Goal: Task Accomplishment & Management: Use online tool/utility

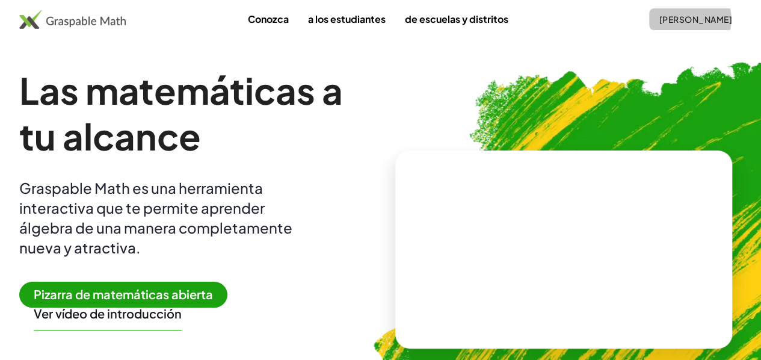
click at [659, 20] on font "[PERSON_NAME]" at bounding box center [695, 19] width 73 height 11
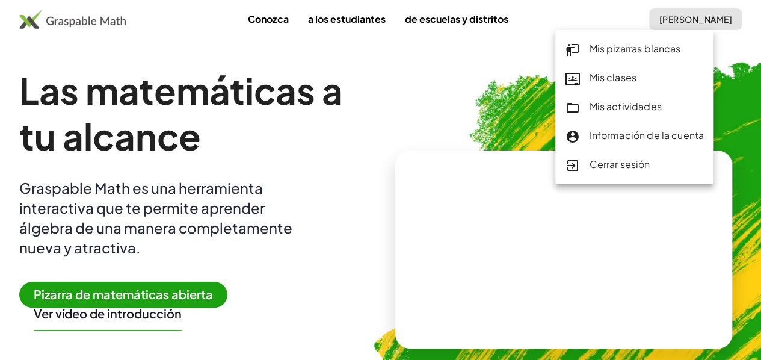
click at [594, 51] on font "Mis pizarras blancas" at bounding box center [634, 48] width 91 height 13
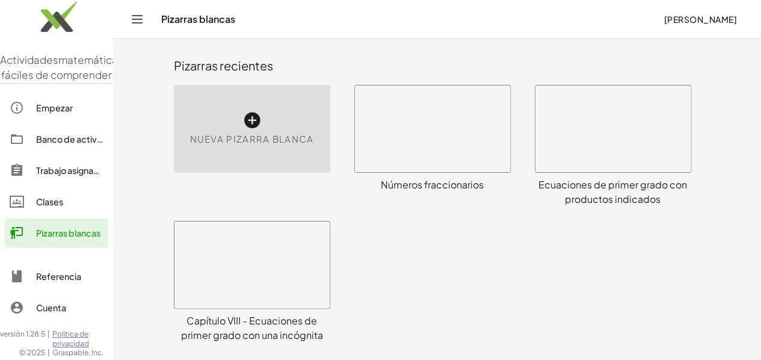
click at [242, 118] on icon at bounding box center [251, 120] width 19 height 19
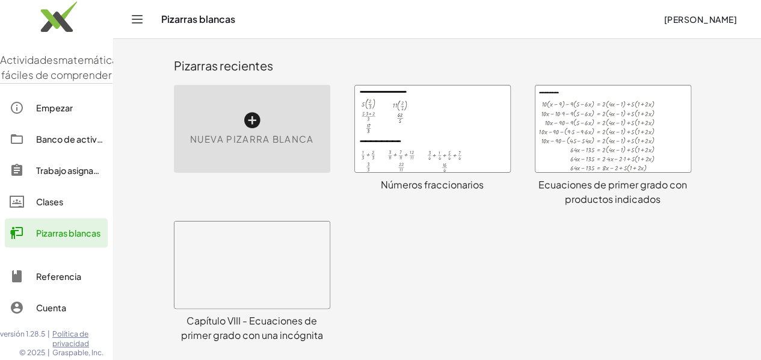
click at [242, 118] on icon at bounding box center [251, 120] width 19 height 19
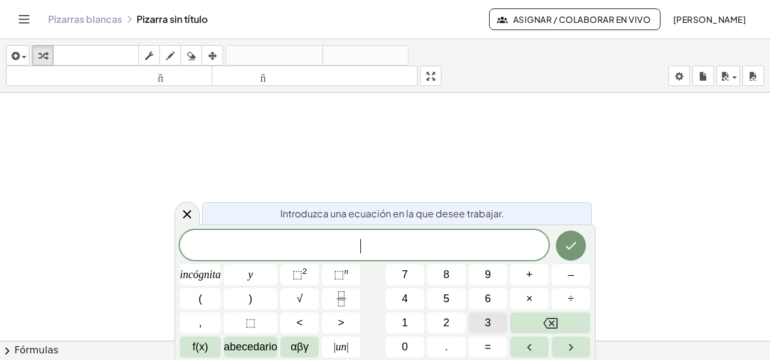
click at [491, 322] on button "3" at bounding box center [487, 322] width 38 height 21
click at [284, 271] on button "⬚ 2" at bounding box center [299, 274] width 38 height 21
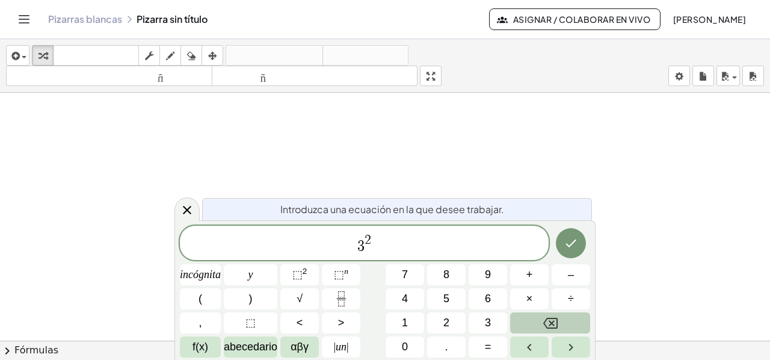
click at [560, 319] on button "Retroceso" at bounding box center [550, 322] width 80 height 21
click at [338, 275] on font "⬚" at bounding box center [339, 274] width 10 height 12
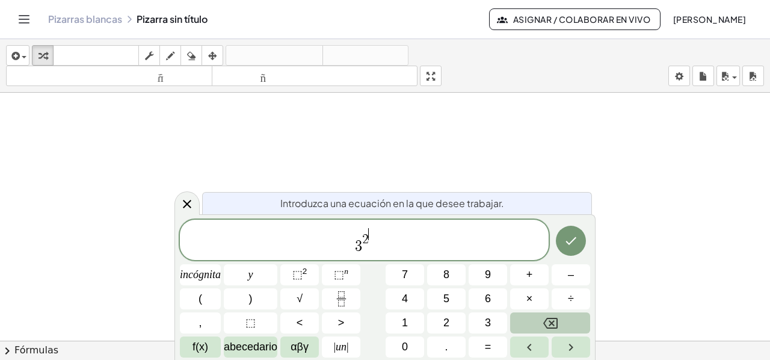
click at [551, 316] on icon "Retroceso" at bounding box center [550, 323] width 14 height 14
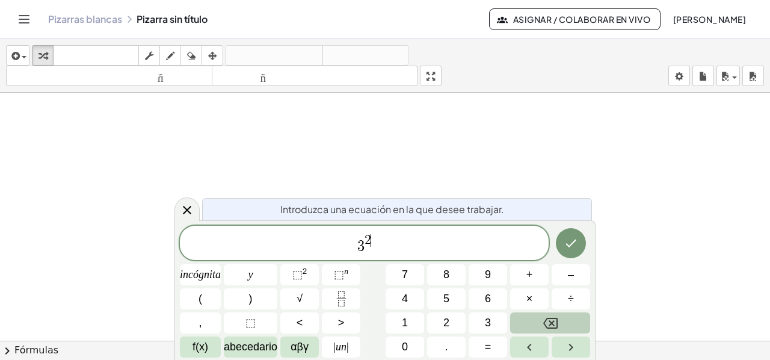
click at [551, 316] on icon "Retroceso" at bounding box center [550, 323] width 14 height 14
click at [198, 281] on span "incógnita" at bounding box center [200, 274] width 41 height 16
click at [395, 246] on span "3 x ​" at bounding box center [364, 244] width 369 height 22
click at [524, 272] on button "+" at bounding box center [529, 274] width 38 height 21
click at [451, 293] on button "5" at bounding box center [446, 298] width 38 height 21
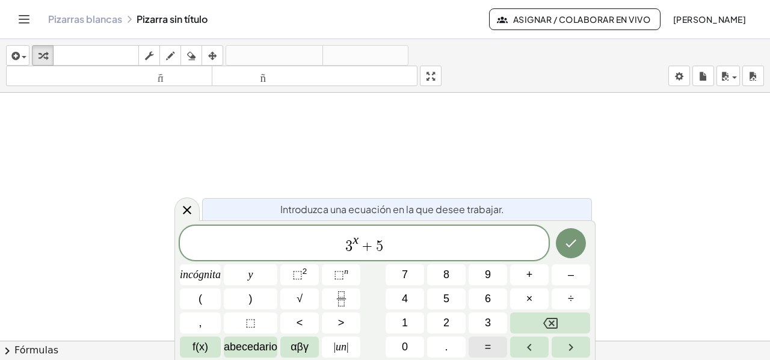
click at [487, 347] on font "=" at bounding box center [488, 346] width 7 height 12
click at [490, 327] on font "3" at bounding box center [488, 322] width 6 height 12
click at [443, 323] on button "2" at bounding box center [446, 322] width 38 height 21
click at [567, 239] on icon "Hecho" at bounding box center [571, 243] width 14 height 14
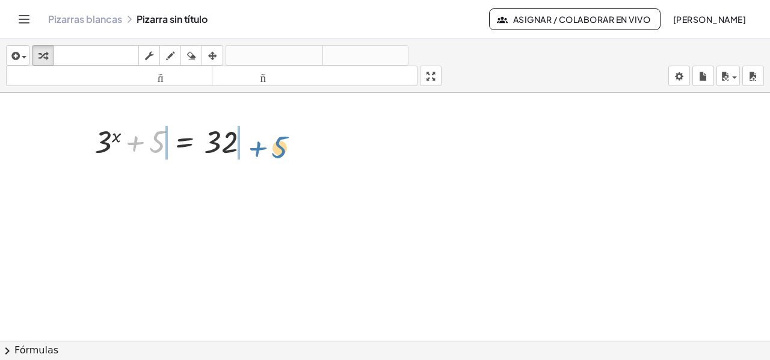
drag, startPoint x: 153, startPoint y: 144, endPoint x: 277, endPoint y: 149, distance: 123.4
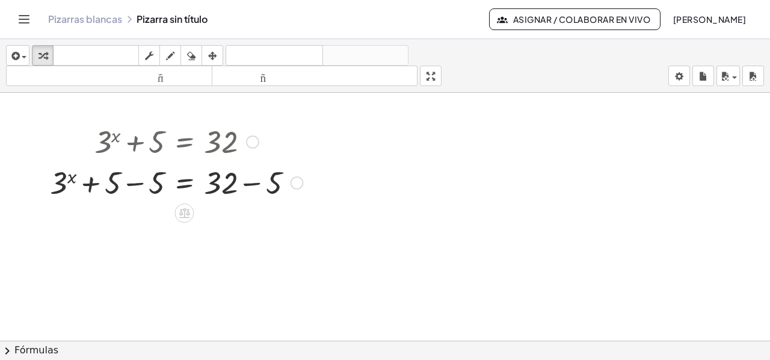
click at [132, 182] on div at bounding box center [176, 181] width 265 height 41
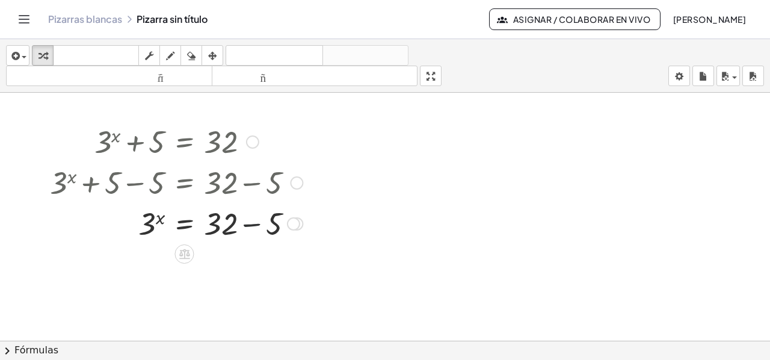
click at [255, 223] on div at bounding box center [176, 222] width 265 height 41
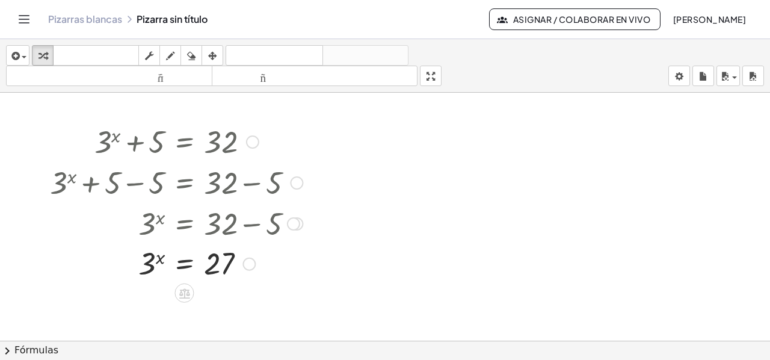
click at [179, 266] on div at bounding box center [176, 263] width 265 height 40
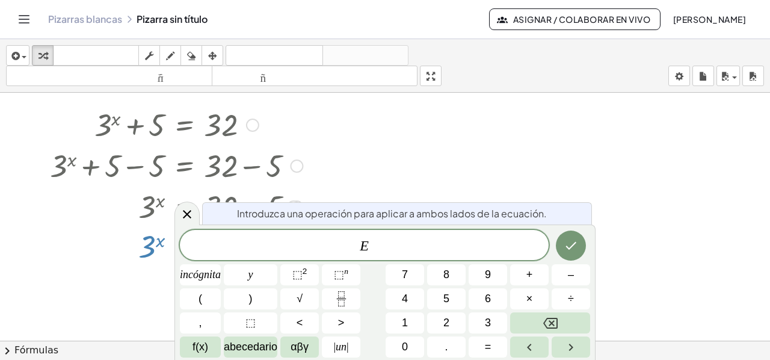
scroll to position [19, 0]
click at [360, 242] on var "E" at bounding box center [364, 246] width 9 height 16
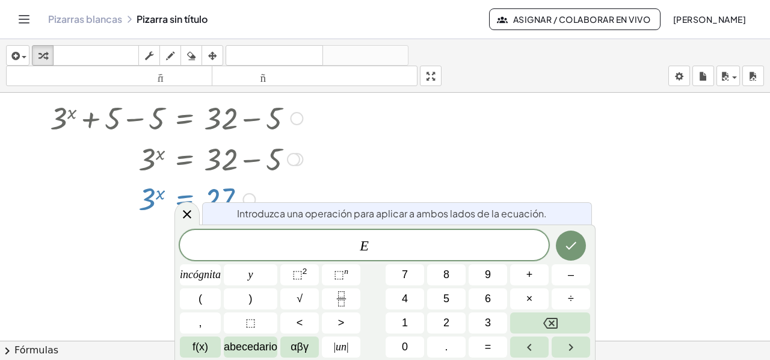
scroll to position [79, 0]
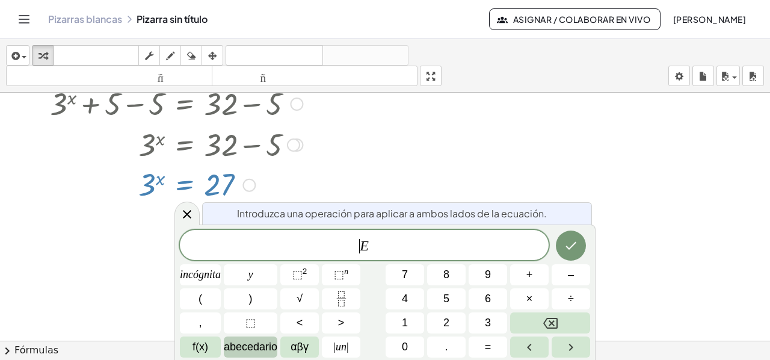
click at [260, 346] on font "abecedario" at bounding box center [251, 346] width 54 height 12
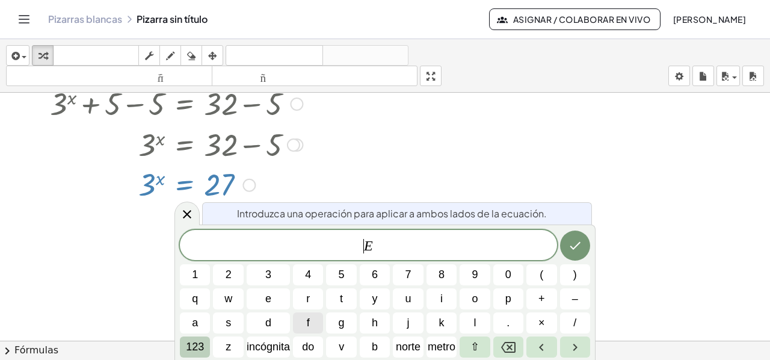
click at [191, 349] on font "123" at bounding box center [195, 346] width 18 height 12
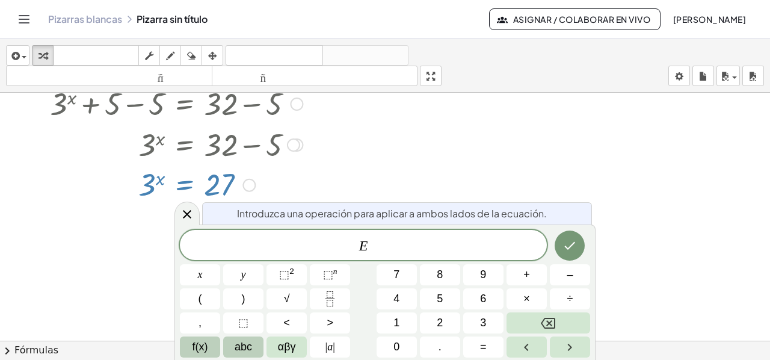
click at [192, 349] on span "f(x)" at bounding box center [200, 347] width 16 height 16
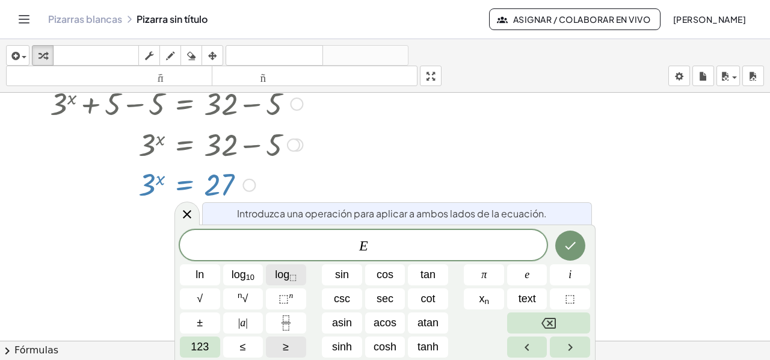
click at [274, 278] on button "log ⬚" at bounding box center [286, 274] width 40 height 21
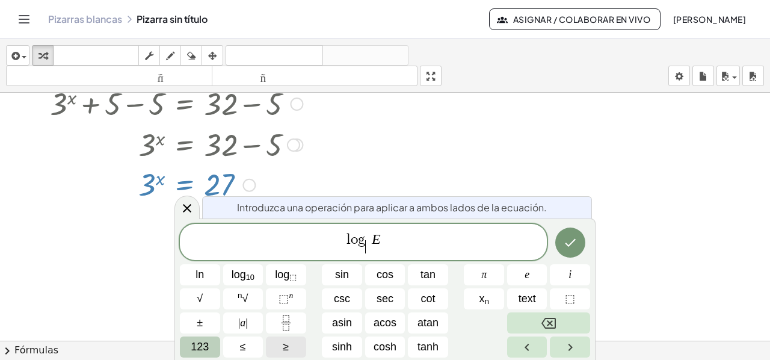
click at [202, 343] on span "123" at bounding box center [200, 347] width 18 height 16
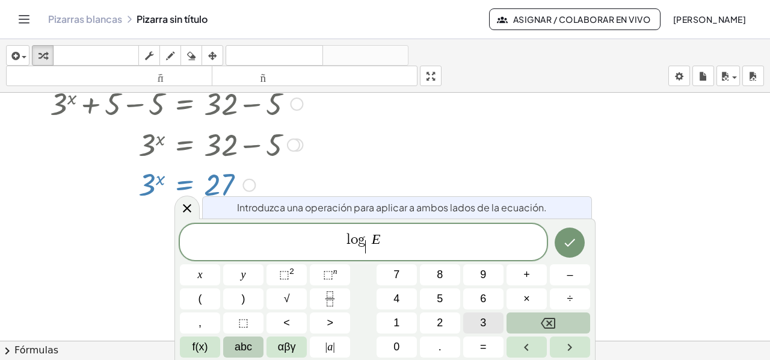
click at [470, 320] on button "3" at bounding box center [483, 322] width 40 height 21
click at [568, 244] on icon "Done" at bounding box center [569, 242] width 14 height 14
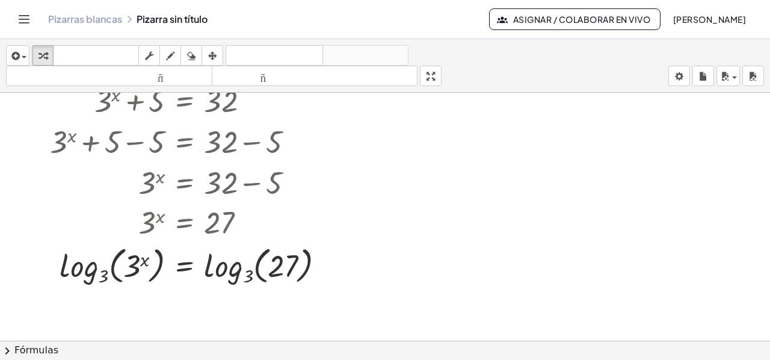
scroll to position [60, 0]
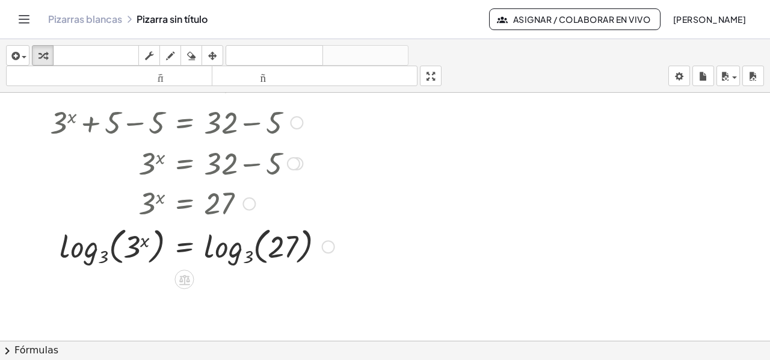
click at [112, 250] on div at bounding box center [192, 245] width 296 height 46
click at [110, 248] on div at bounding box center [192, 245] width 296 height 46
drag, startPoint x: 105, startPoint y: 253, endPoint x: 124, endPoint y: 249, distance: 19.7
click at [124, 249] on div at bounding box center [192, 245] width 296 height 46
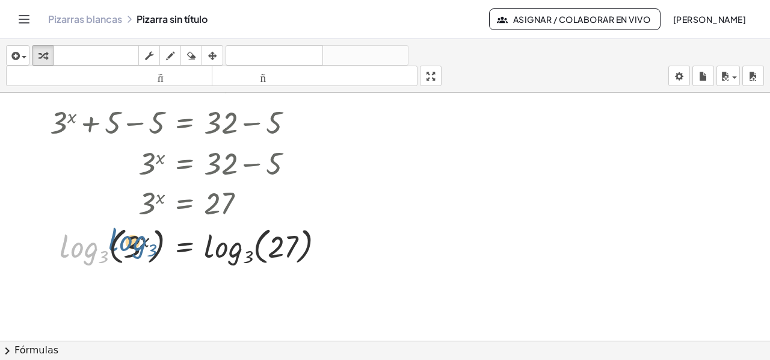
drag, startPoint x: 80, startPoint y: 245, endPoint x: 131, endPoint y: 238, distance: 51.6
click at [131, 238] on div at bounding box center [192, 245] width 296 height 46
drag, startPoint x: 134, startPoint y: 239, endPoint x: 91, endPoint y: 245, distance: 43.0
click at [91, 245] on div at bounding box center [192, 245] width 296 height 46
click at [115, 240] on div at bounding box center [192, 245] width 296 height 46
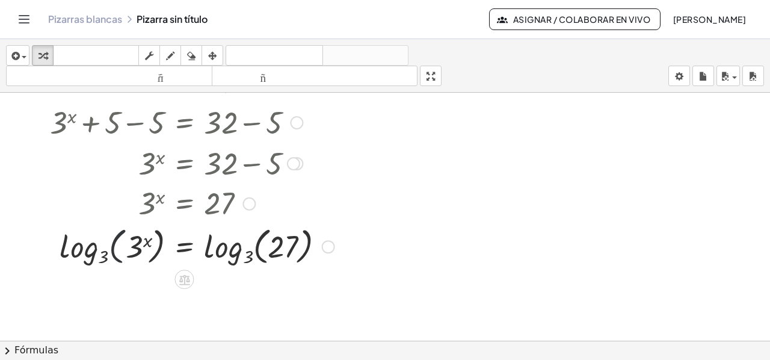
click at [115, 240] on div at bounding box center [192, 245] width 296 height 46
drag, startPoint x: 218, startPoint y: 251, endPoint x: 279, endPoint y: 250, distance: 61.3
click at [279, 250] on div at bounding box center [192, 245] width 296 height 46
click at [257, 247] on div at bounding box center [192, 245] width 296 height 46
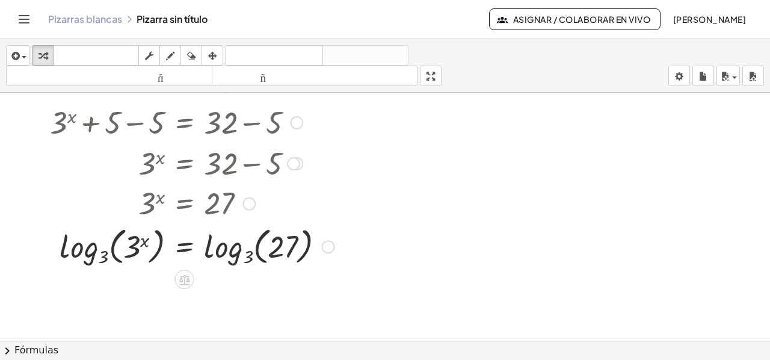
click at [250, 259] on div at bounding box center [192, 245] width 296 height 46
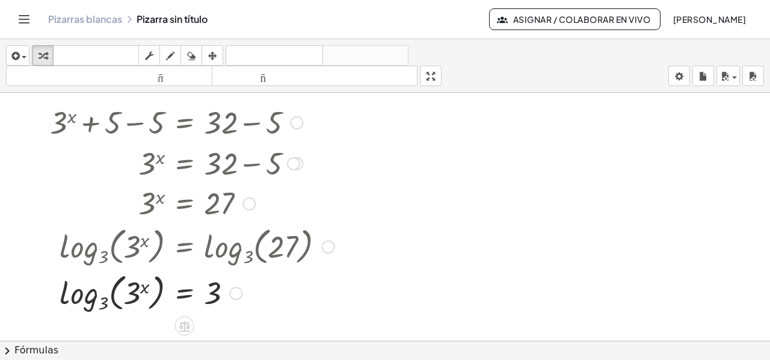
click at [97, 303] on div at bounding box center [192, 291] width 296 height 46
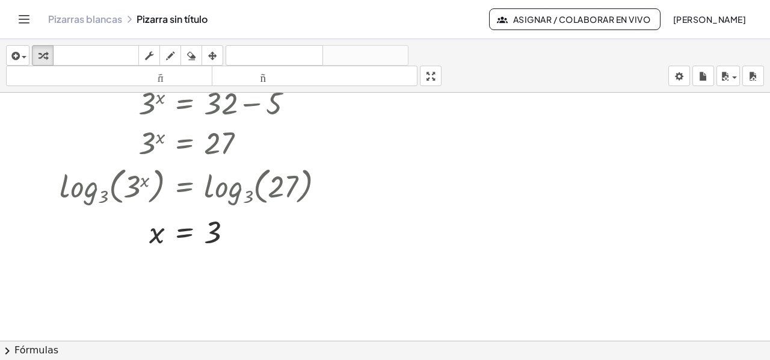
scroll to position [0, 0]
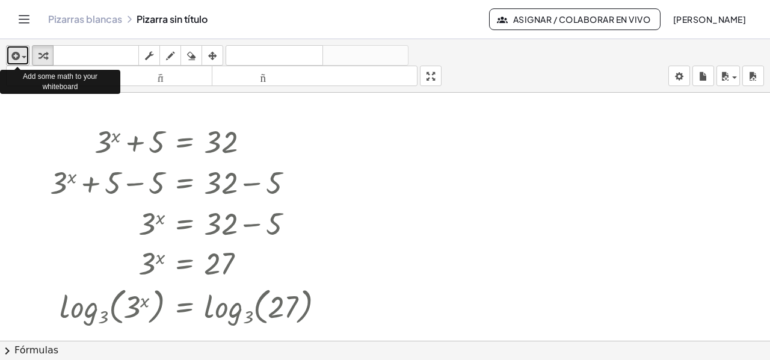
click at [19, 52] on icon "button" at bounding box center [14, 56] width 11 height 14
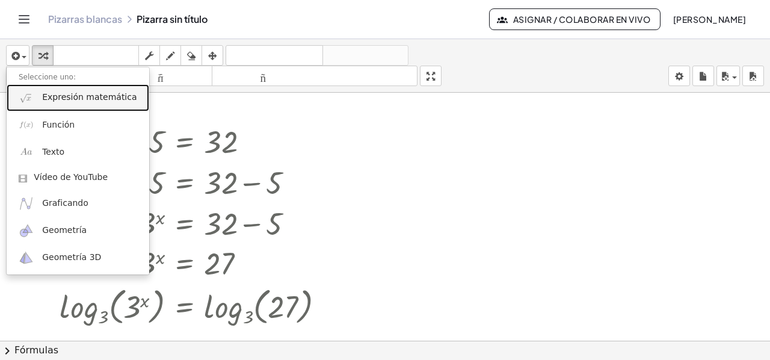
click at [53, 103] on span "Expresión matemática" at bounding box center [89, 97] width 94 height 12
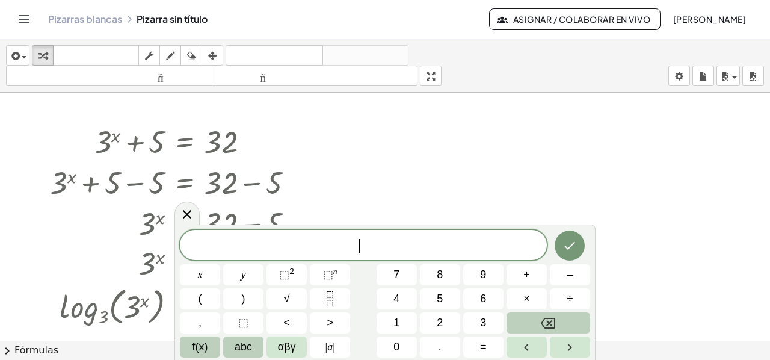
click at [202, 345] on span "f(x)" at bounding box center [200, 347] width 16 height 16
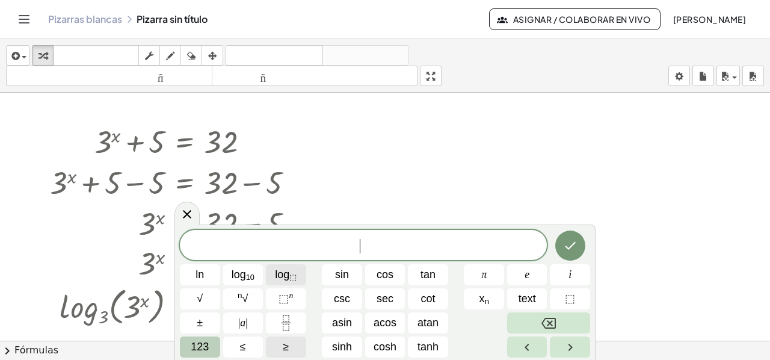
click at [274, 278] on button "log ⬚" at bounding box center [286, 274] width 40 height 21
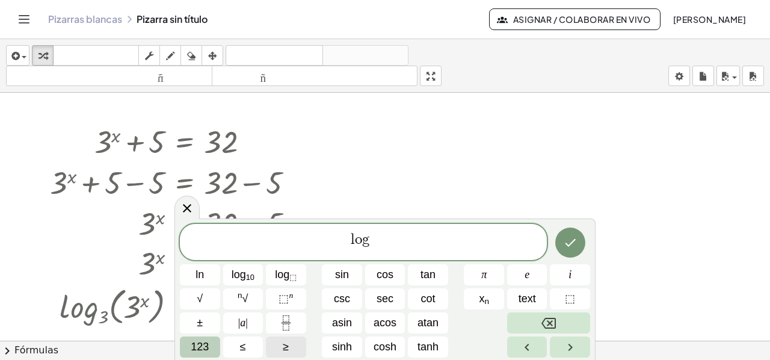
click at [195, 345] on span "123" at bounding box center [200, 347] width 18 height 16
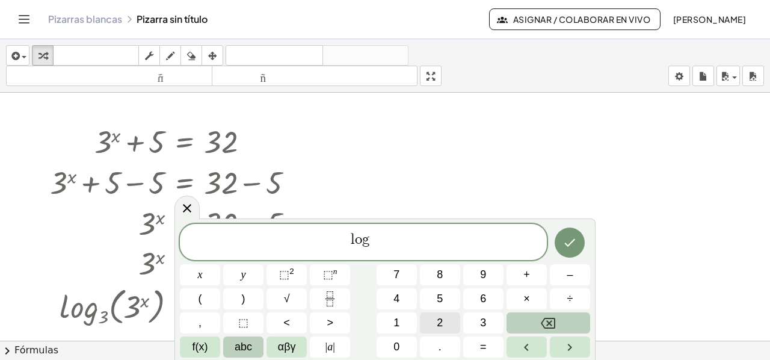
click at [440, 323] on span "2" at bounding box center [440, 323] width 6 height 16
click at [198, 298] on span "(" at bounding box center [200, 298] width 4 height 16
click at [191, 276] on button "x" at bounding box center [200, 274] width 40 height 21
click at [544, 321] on icon "Backspace" at bounding box center [548, 323] width 14 height 14
click at [546, 313] on button "Backspace" at bounding box center [548, 322] width 84 height 21
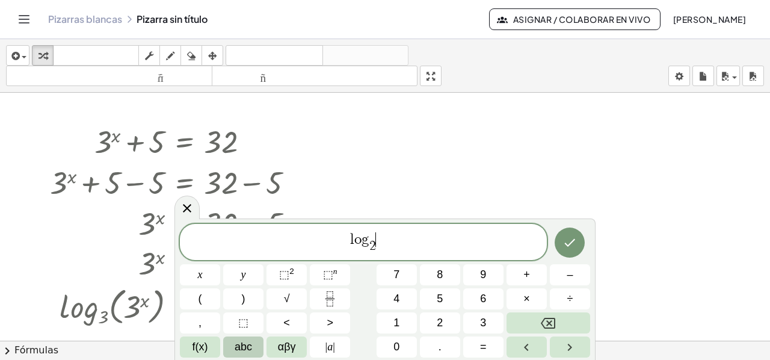
click at [380, 240] on span "l o g 2 ​ ​" at bounding box center [363, 242] width 367 height 23
click at [197, 303] on button "(" at bounding box center [200, 298] width 40 height 21
click at [204, 271] on button "x" at bounding box center [200, 274] width 40 height 21
click at [570, 277] on span "–" at bounding box center [570, 274] width 6 height 16
click at [393, 295] on span "4" at bounding box center [396, 298] width 6 height 16
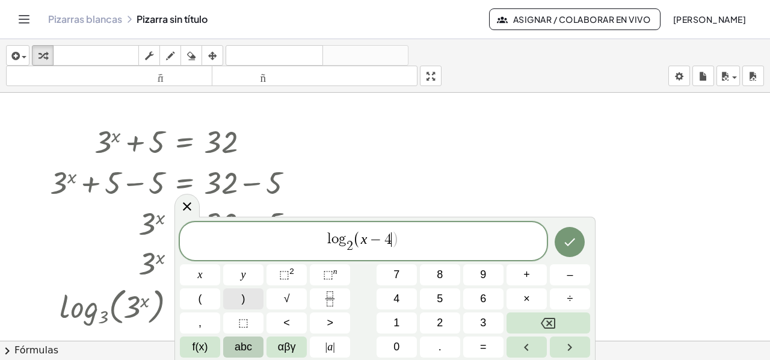
click at [235, 291] on button ")" at bounding box center [243, 298] width 40 height 21
click at [478, 346] on button "=" at bounding box center [483, 346] width 40 height 21
click at [391, 296] on button "4" at bounding box center [396, 298] width 40 height 21
click at [575, 239] on icon "Done" at bounding box center [569, 242] width 14 height 14
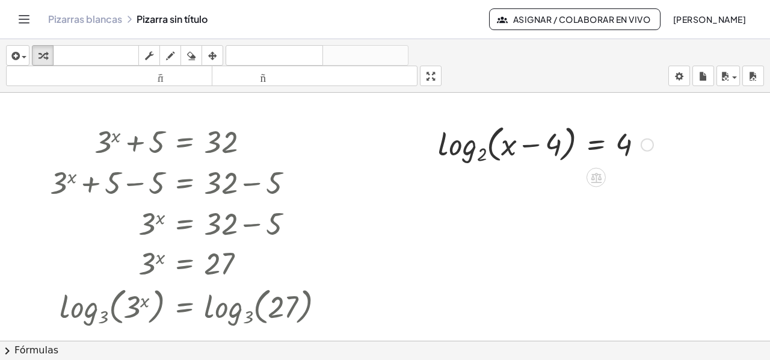
click at [597, 146] on div at bounding box center [545, 143] width 227 height 46
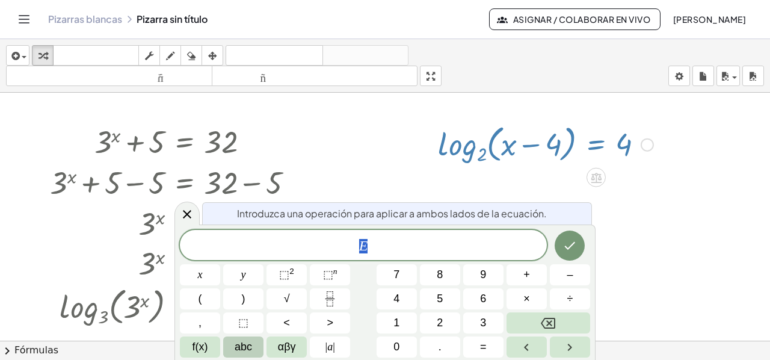
drag, startPoint x: 370, startPoint y: 248, endPoint x: 356, endPoint y: 247, distance: 14.5
click at [356, 247] on span "E" at bounding box center [363, 246] width 367 height 17
click at [355, 246] on span "​ E" at bounding box center [363, 246] width 367 height 17
click at [433, 324] on button "2" at bounding box center [440, 322] width 40 height 21
click at [328, 275] on span "⬚" at bounding box center [328, 274] width 10 height 12
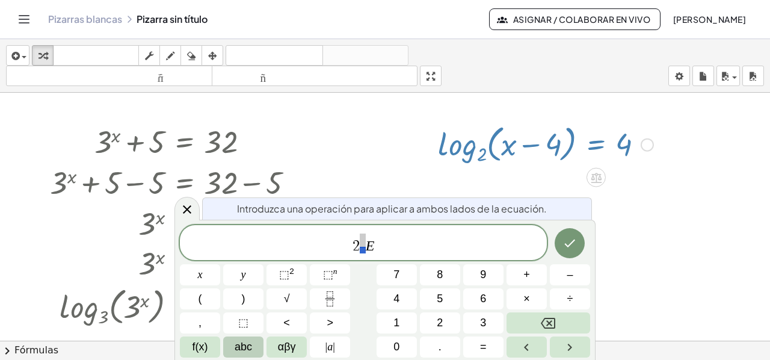
drag, startPoint x: 369, startPoint y: 245, endPoint x: 359, endPoint y: 238, distance: 12.5
click at [359, 238] on span "2 E" at bounding box center [363, 243] width 367 height 22
drag, startPoint x: 372, startPoint y: 247, endPoint x: 362, endPoint y: 240, distance: 12.5
click at [368, 247] on var "E" at bounding box center [370, 246] width 9 height 16
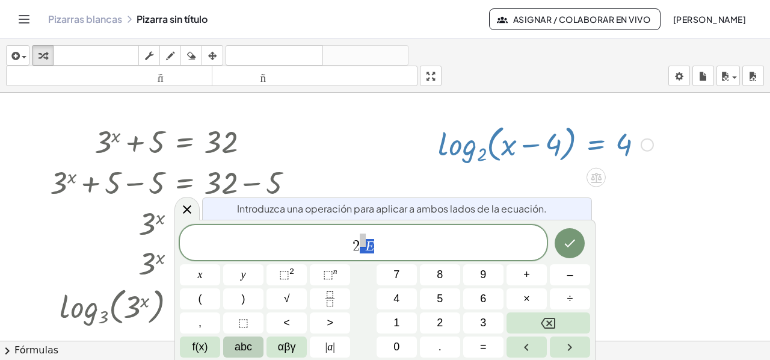
drag, startPoint x: 370, startPoint y: 245, endPoint x: 363, endPoint y: 244, distance: 7.3
drag, startPoint x: 372, startPoint y: 245, endPoint x: 361, endPoint y: 236, distance: 13.7
click at [251, 345] on span "abc" at bounding box center [243, 347] width 17 height 16
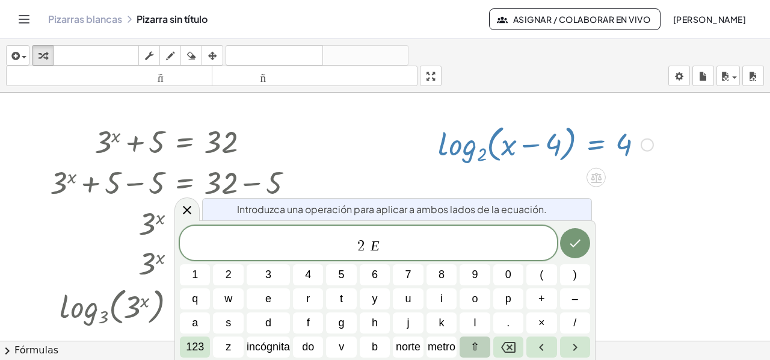
click at [473, 347] on button "⇧" at bounding box center [474, 346] width 30 height 21
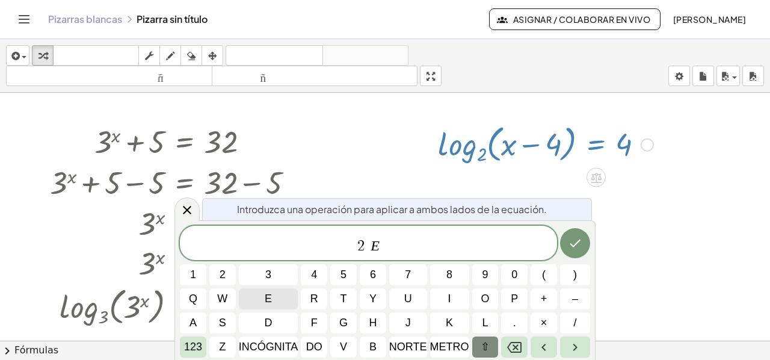
click at [272, 298] on button "e" at bounding box center [269, 298] width 60 height 21
click at [396, 246] on span "2 E E ​" at bounding box center [368, 244] width 377 height 22
click at [564, 251] on button "Hecho" at bounding box center [575, 243] width 30 height 30
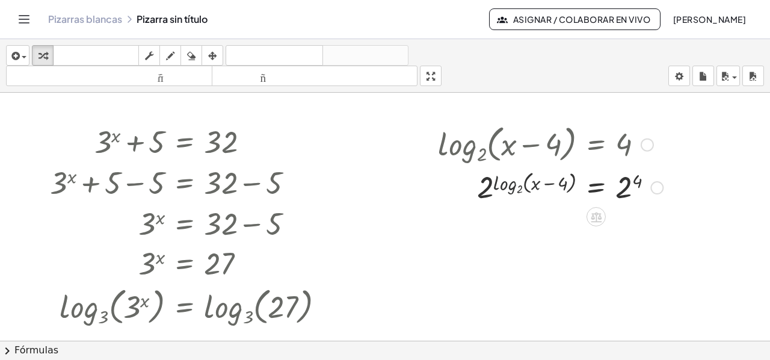
click at [496, 186] on div at bounding box center [550, 187] width 237 height 40
click at [496, 187] on div at bounding box center [550, 186] width 237 height 41
click at [592, 256] on icon at bounding box center [596, 258] width 11 height 10
click at [544, 261] on font "+" at bounding box center [547, 257] width 7 height 13
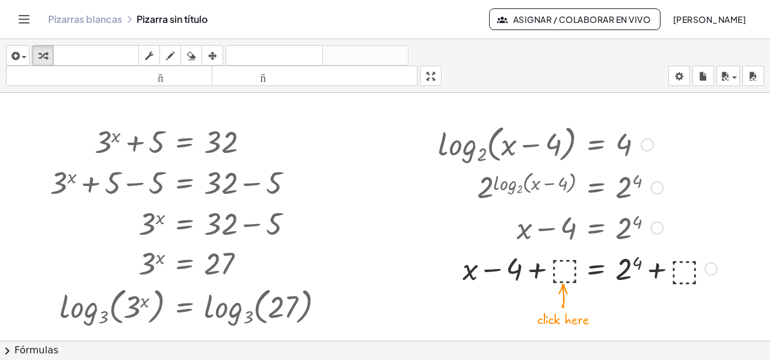
click at [562, 265] on div at bounding box center [577, 267] width 291 height 41
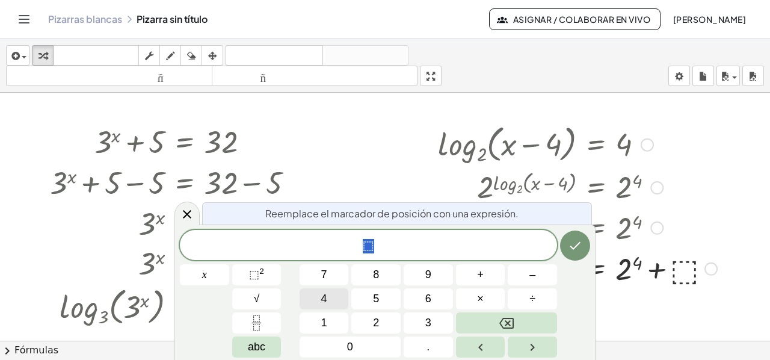
click at [326, 296] on span "4" at bounding box center [324, 298] width 6 height 16
click at [573, 240] on icon "Hecho" at bounding box center [575, 245] width 14 height 14
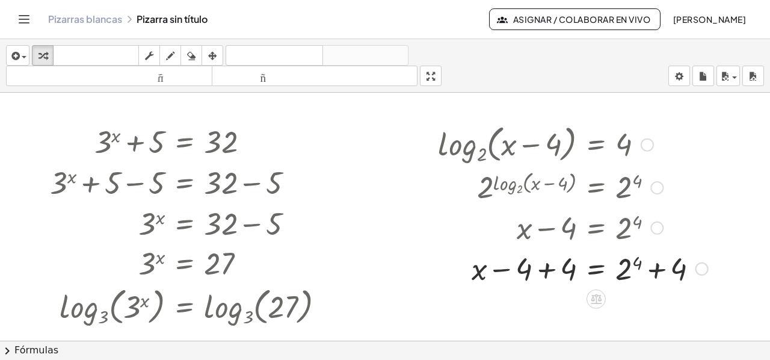
click at [542, 273] on div at bounding box center [573, 267] width 282 height 41
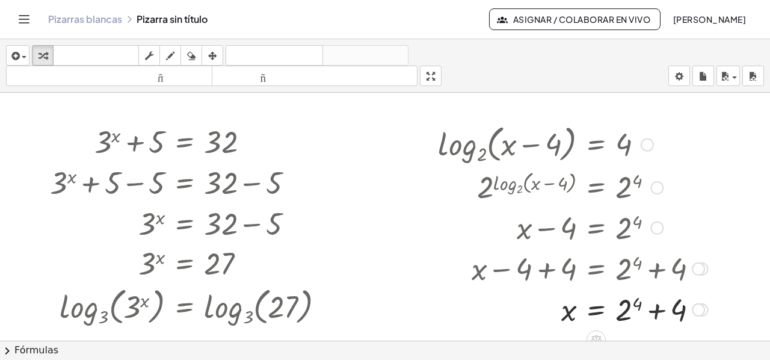
click at [656, 315] on div at bounding box center [573, 307] width 282 height 41
